Goal: Check status: Check status

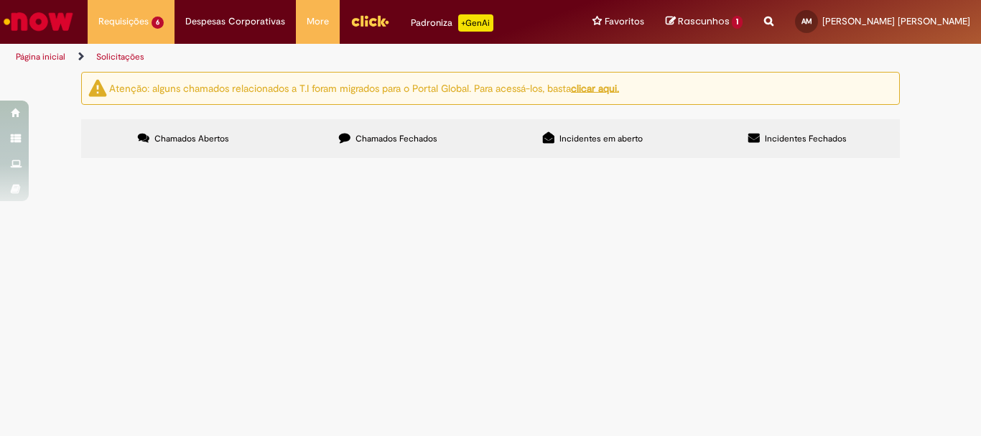
drag, startPoint x: 136, startPoint y: 280, endPoint x: 96, endPoint y: 280, distance: 40.2
click at [0, 0] on td "R13572692" at bounding box center [0, 0] width 0 height 0
copy span "R13572692"
click at [0, 0] on span "R13572692" at bounding box center [0, 0] width 0 height 0
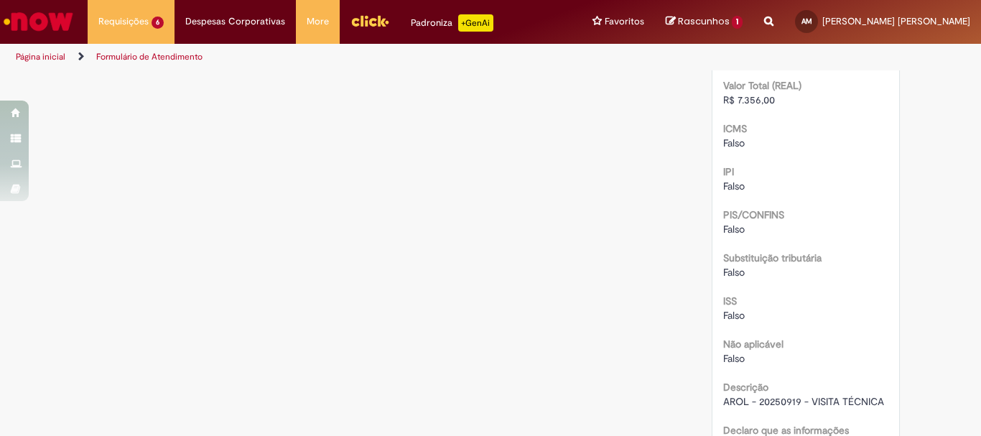
scroll to position [1748, 0]
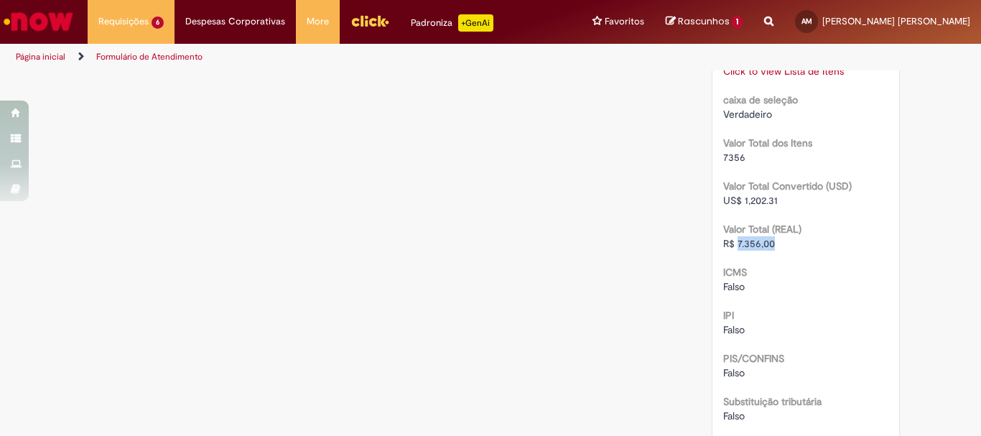
drag, startPoint x: 770, startPoint y: 170, endPoint x: 733, endPoint y: 172, distance: 37.5
click at [733, 236] on div "R$ 7.356,00" at bounding box center [806, 243] width 166 height 14
copy span "7.356,00"
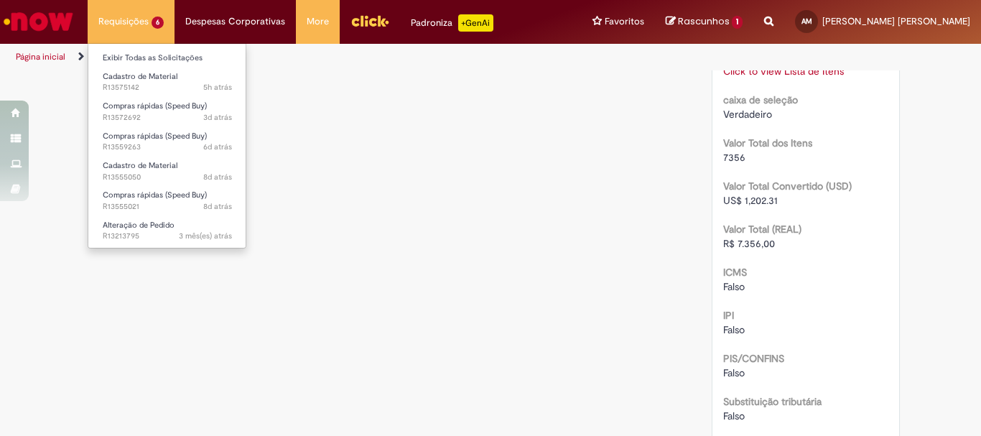
click at [126, 24] on li "Requisições 6 Exibir Todas as Solicitações Cadastro de Material 5h atrás 5 hora…" at bounding box center [131, 21] width 87 height 43
click at [134, 58] on link "Exibir Todas as Solicitações" at bounding box center [167, 58] width 158 height 16
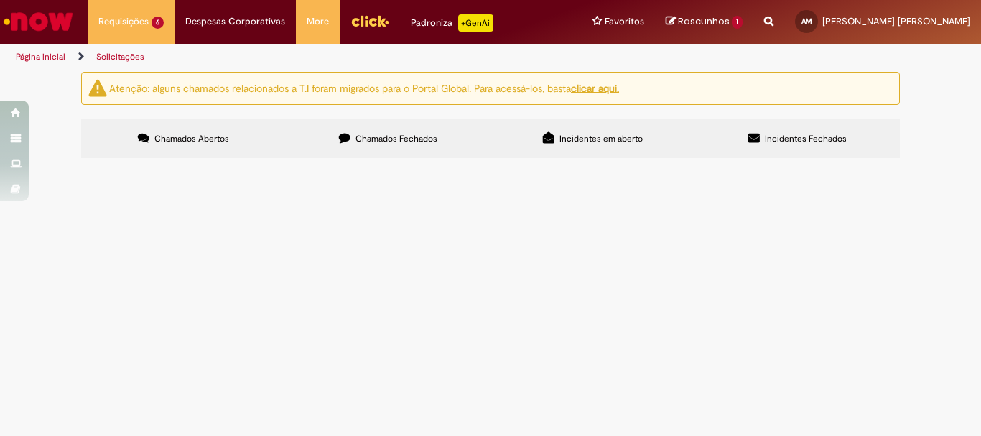
drag, startPoint x: 137, startPoint y: 305, endPoint x: 97, endPoint y: 305, distance: 40.2
click at [0, 0] on span "R13559263" at bounding box center [0, 0] width 0 height 0
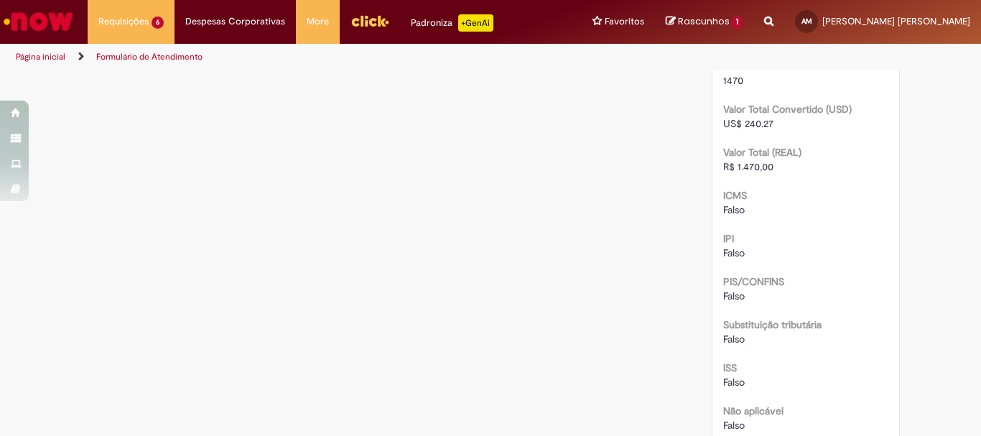
scroll to position [1518, 0]
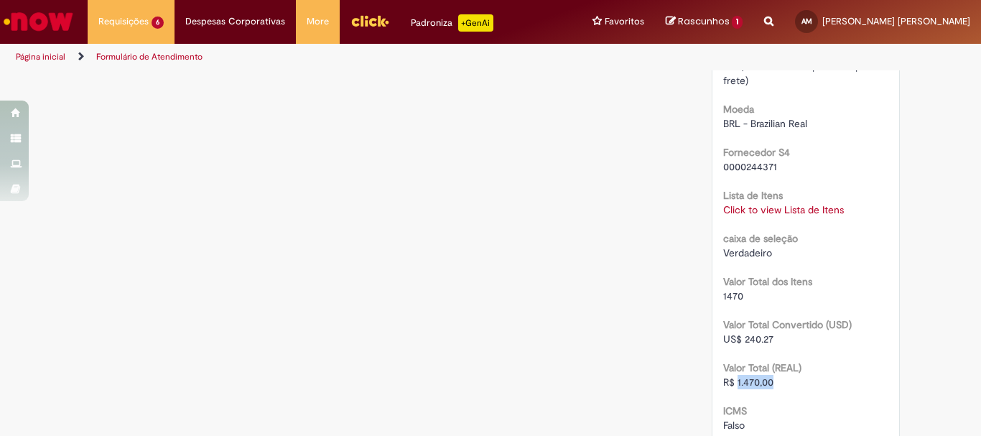
drag, startPoint x: 768, startPoint y: 402, endPoint x: 732, endPoint y: 401, distance: 35.9
click at [732, 389] on div "R$ 1.470,00" at bounding box center [806, 382] width 166 height 14
copy span "1.470,00"
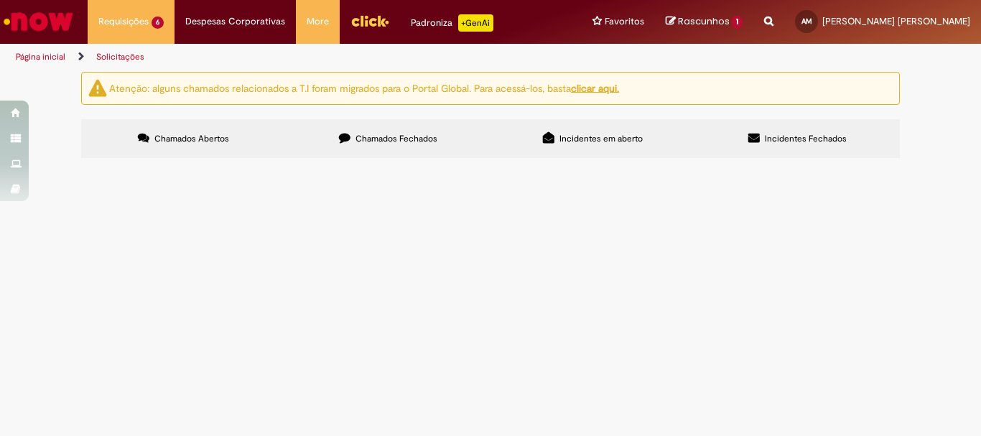
drag, startPoint x: 140, startPoint y: 360, endPoint x: 98, endPoint y: 358, distance: 41.7
click at [0, 0] on td "R13555021" at bounding box center [0, 0] width 0 height 0
copy span "R13555021"
click at [0, 0] on span "R13555021" at bounding box center [0, 0] width 0 height 0
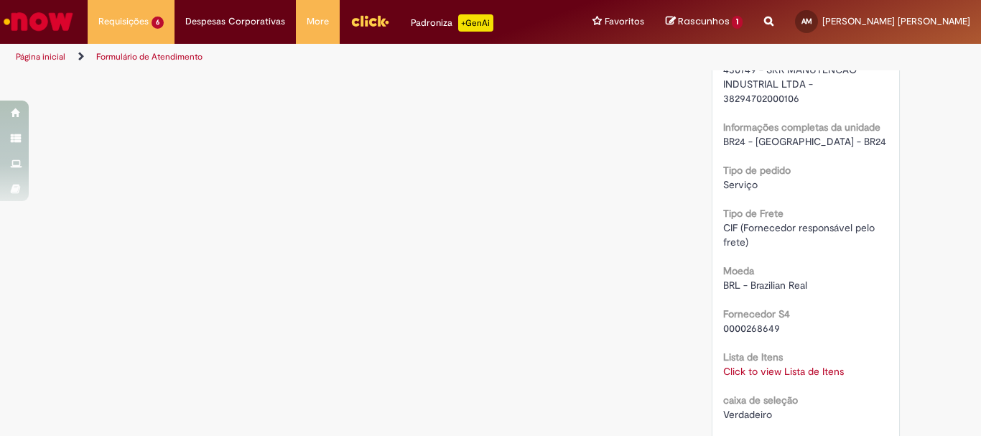
scroll to position [1519, 0]
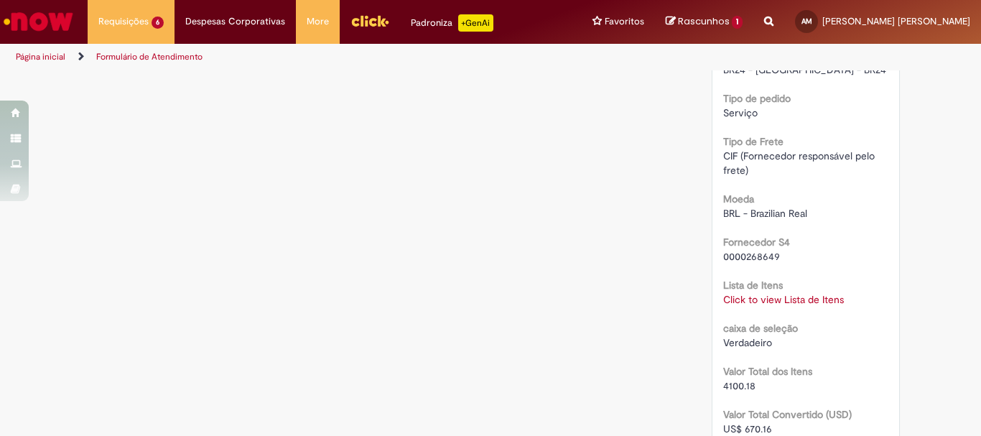
drag, startPoint x: 767, startPoint y: 401, endPoint x: 733, endPoint y: 402, distance: 33.8
copy span "4.100,18"
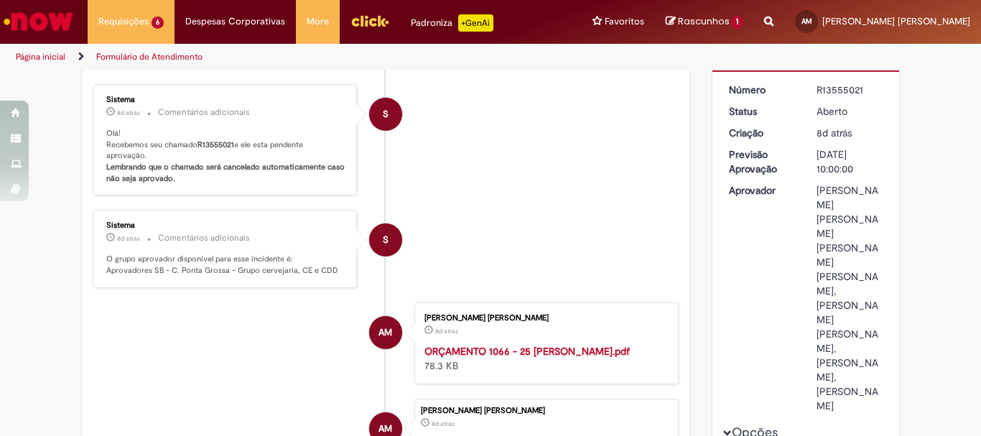
scroll to position [0, 0]
